Goal: Navigation & Orientation: Find specific page/section

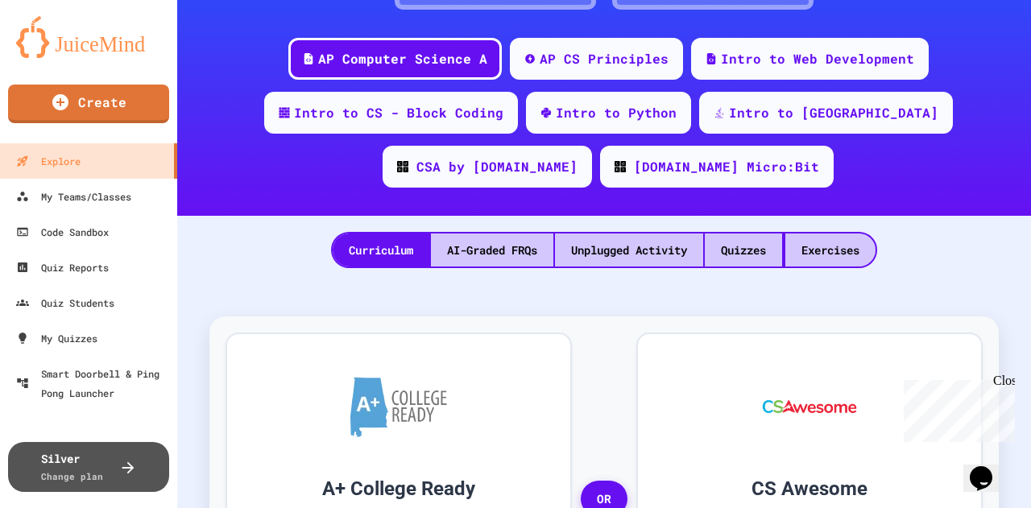
scroll to position [203, 0]
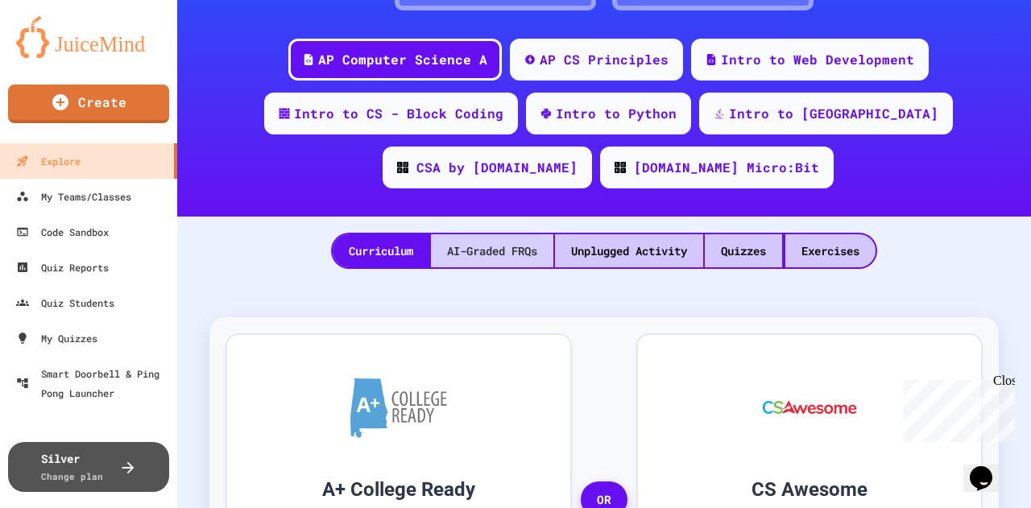
click at [473, 238] on div "AI-Graded FRQs" at bounding box center [492, 250] width 122 height 33
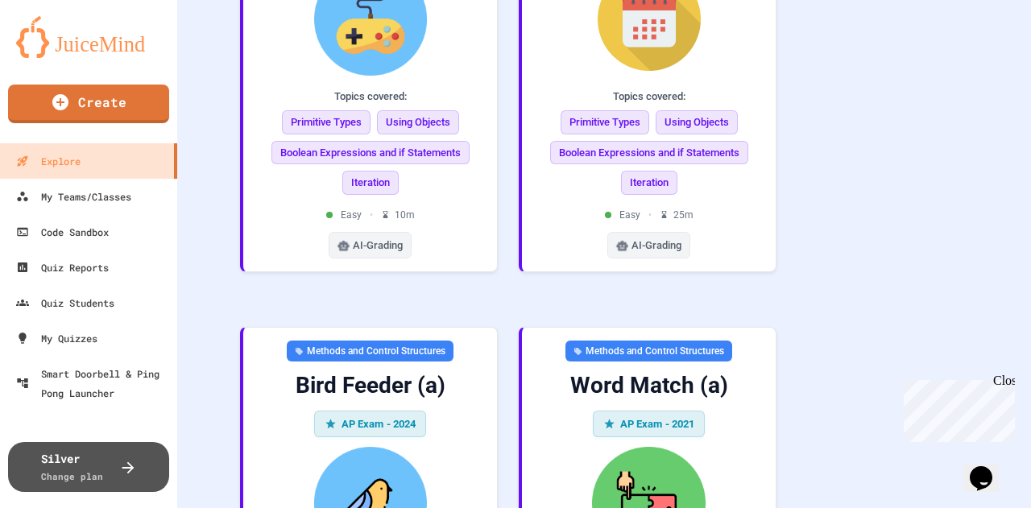
scroll to position [1831, 0]
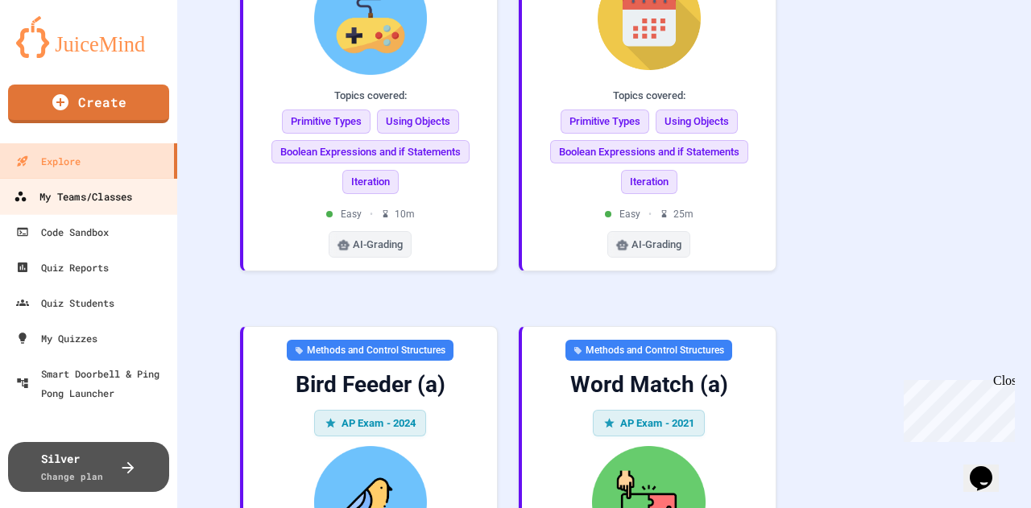
click at [76, 196] on div "My Teams/Classes" at bounding box center [73, 197] width 118 height 20
